Goal: Task Accomplishment & Management: Use online tool/utility

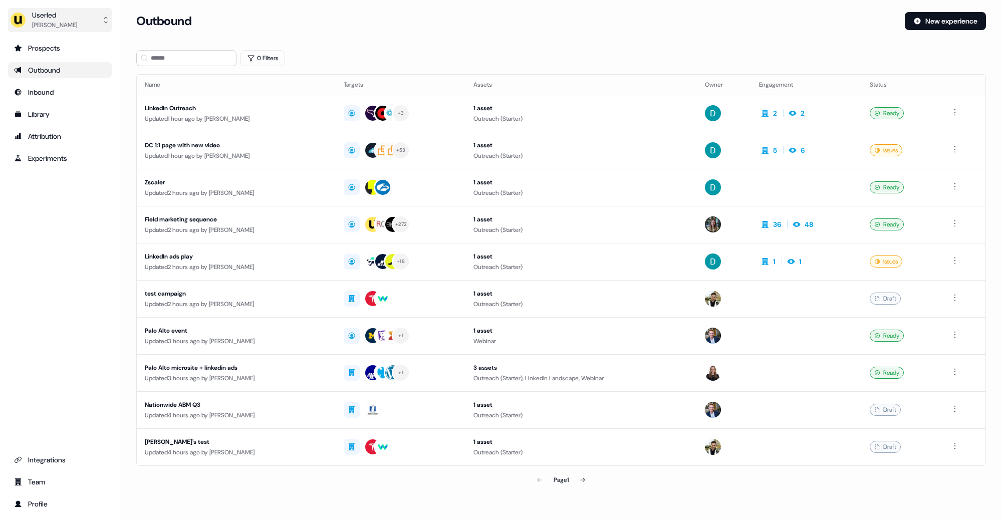
click at [87, 27] on button "Userled [PERSON_NAME]" at bounding box center [60, 20] width 104 height 24
click at [72, 41] on div "Impersonate (Admin)" at bounding box center [59, 47] width 95 height 18
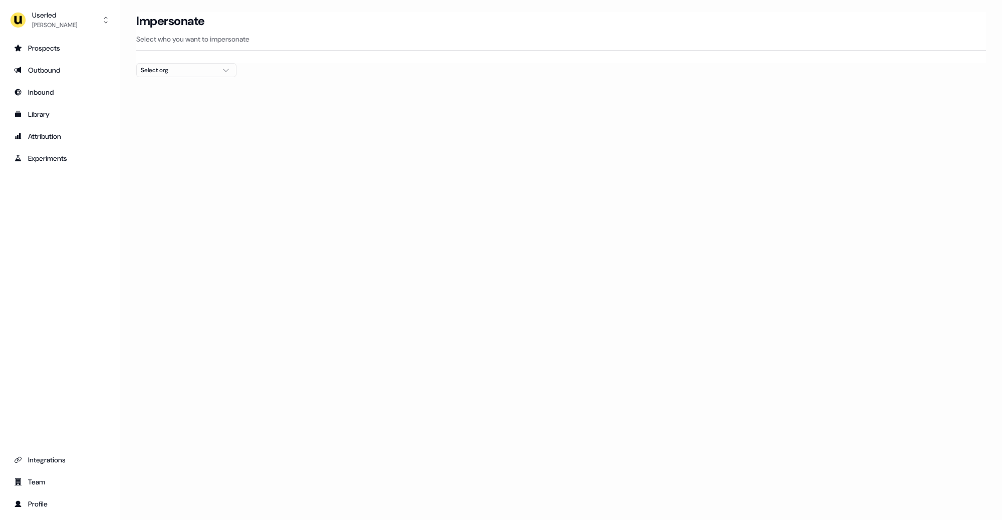
click at [172, 69] on div "Select org" at bounding box center [178, 70] width 75 height 10
type input "*****"
